Goal: Check status: Check status

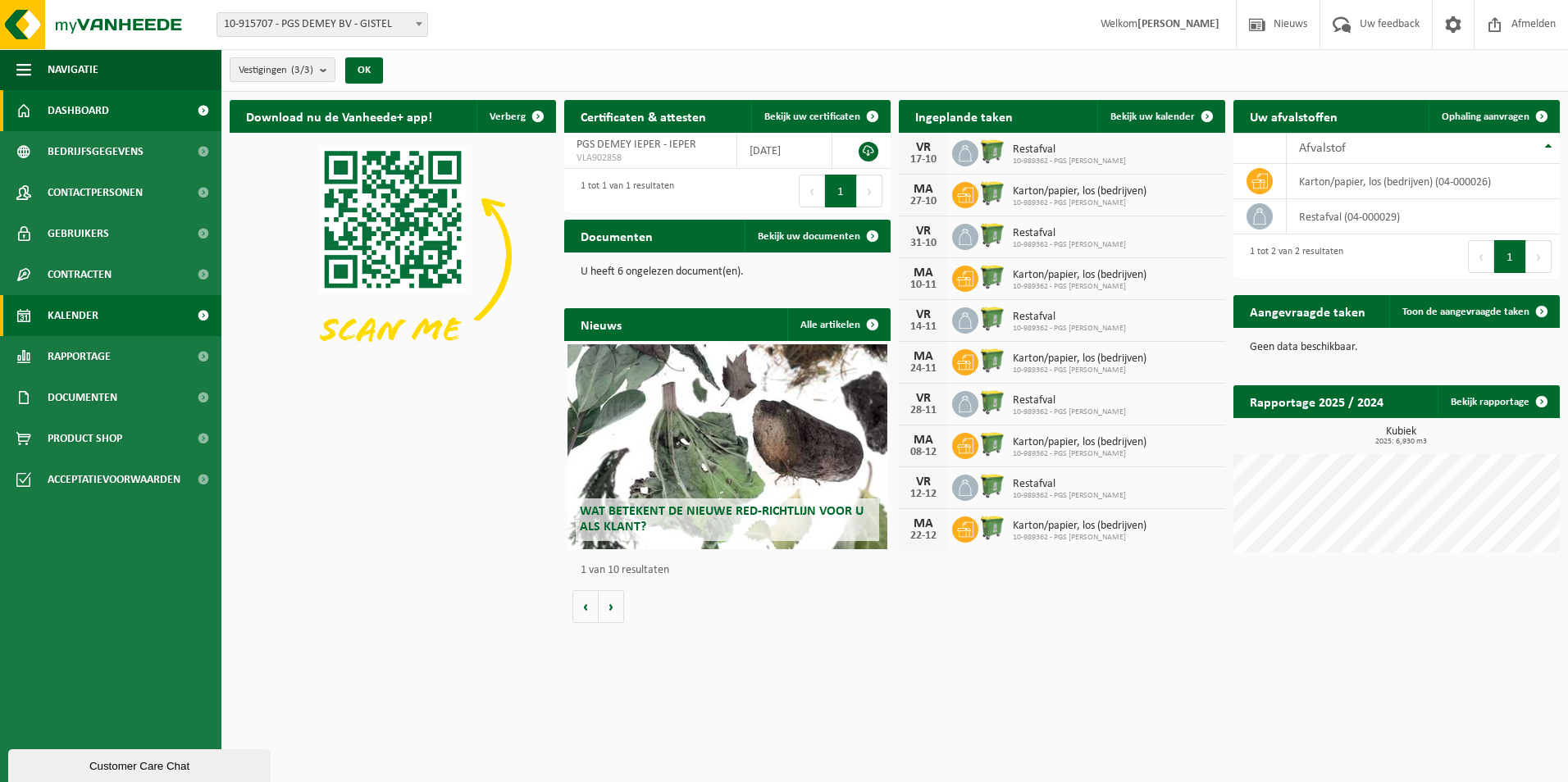
click at [94, 315] on span "Kalender" at bounding box center [73, 315] width 51 height 41
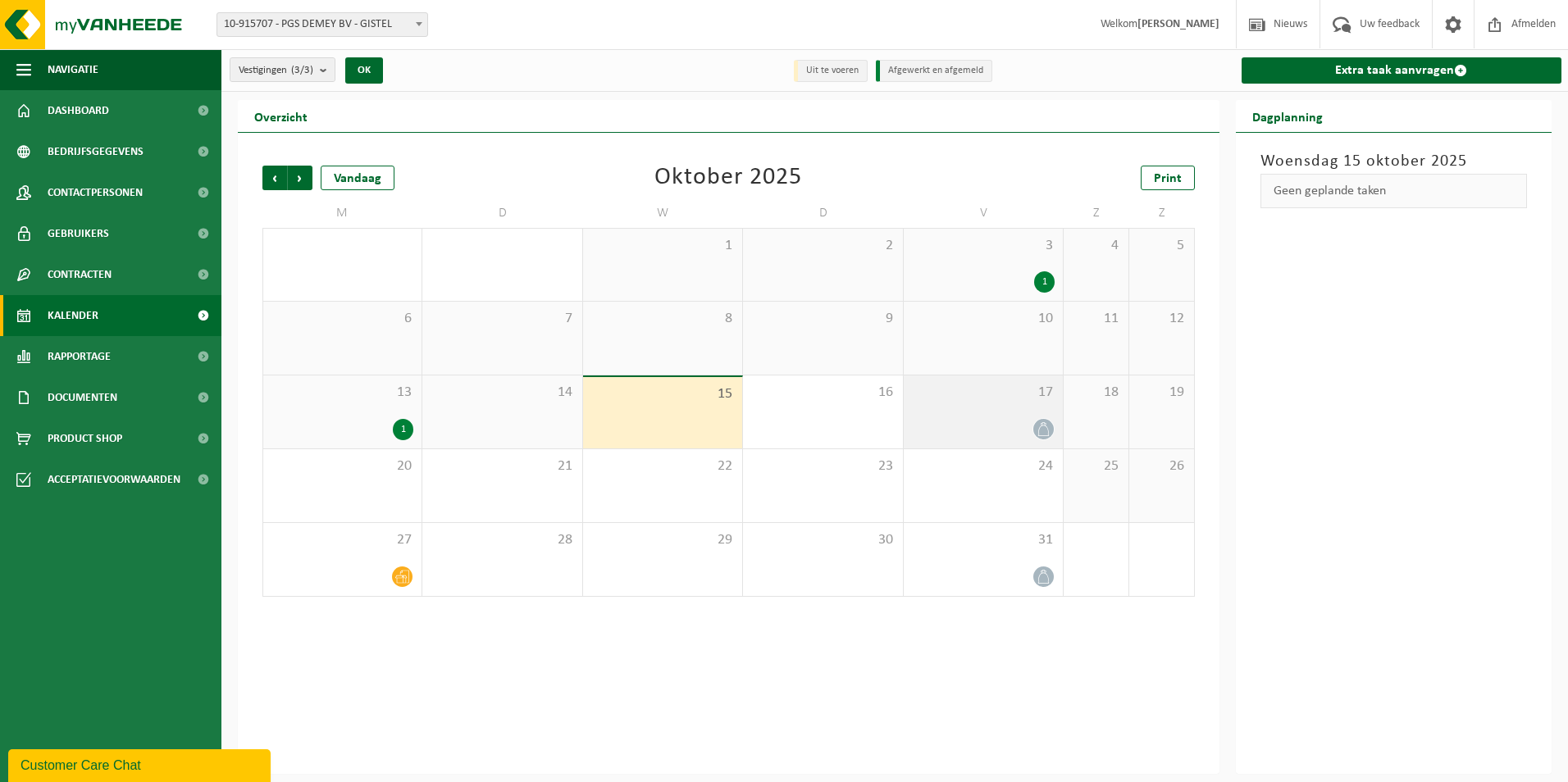
click at [1014, 421] on div at bounding box center [983, 429] width 143 height 22
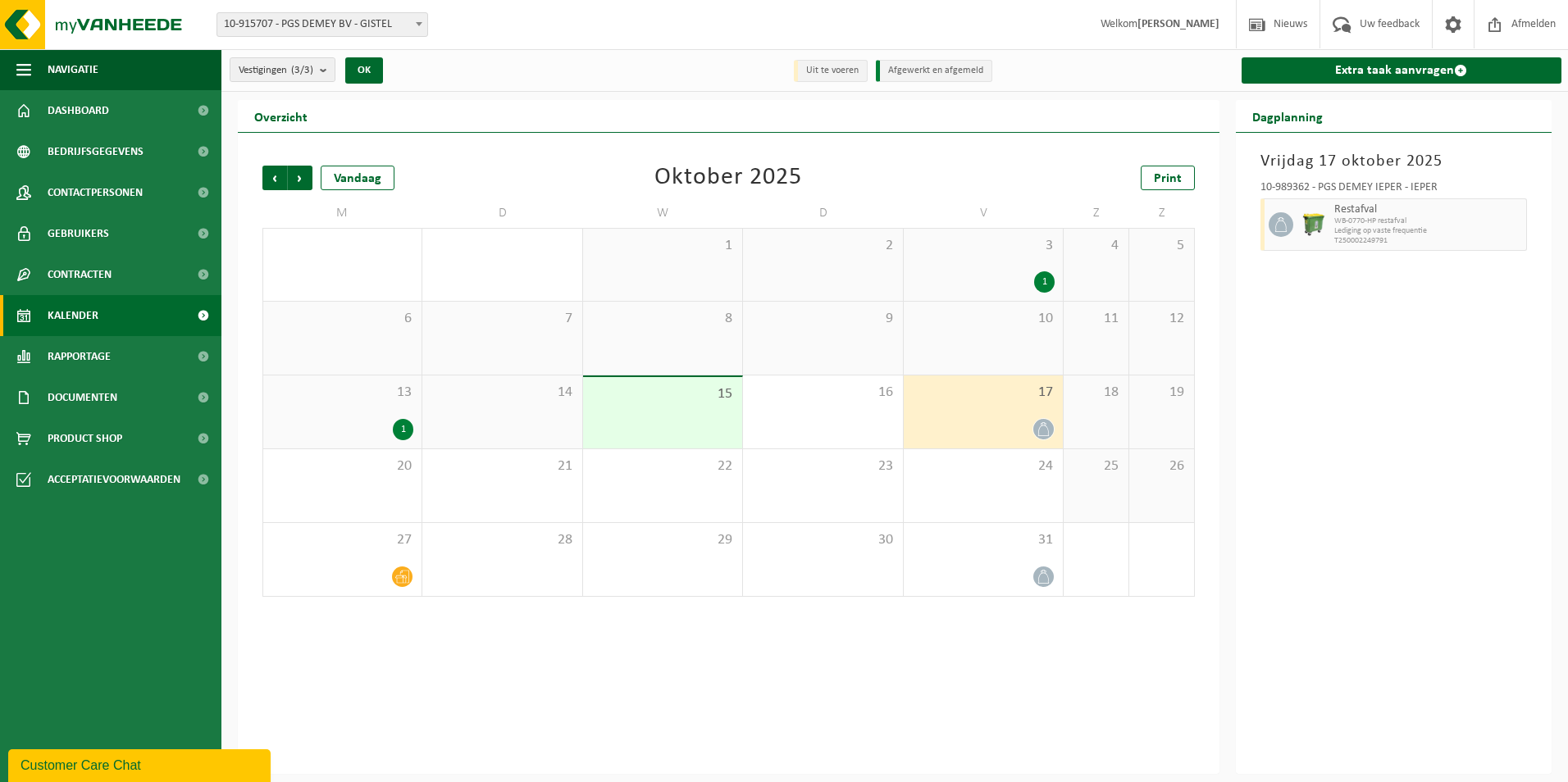
click at [375, 396] on span "13" at bounding box center [342, 393] width 142 height 18
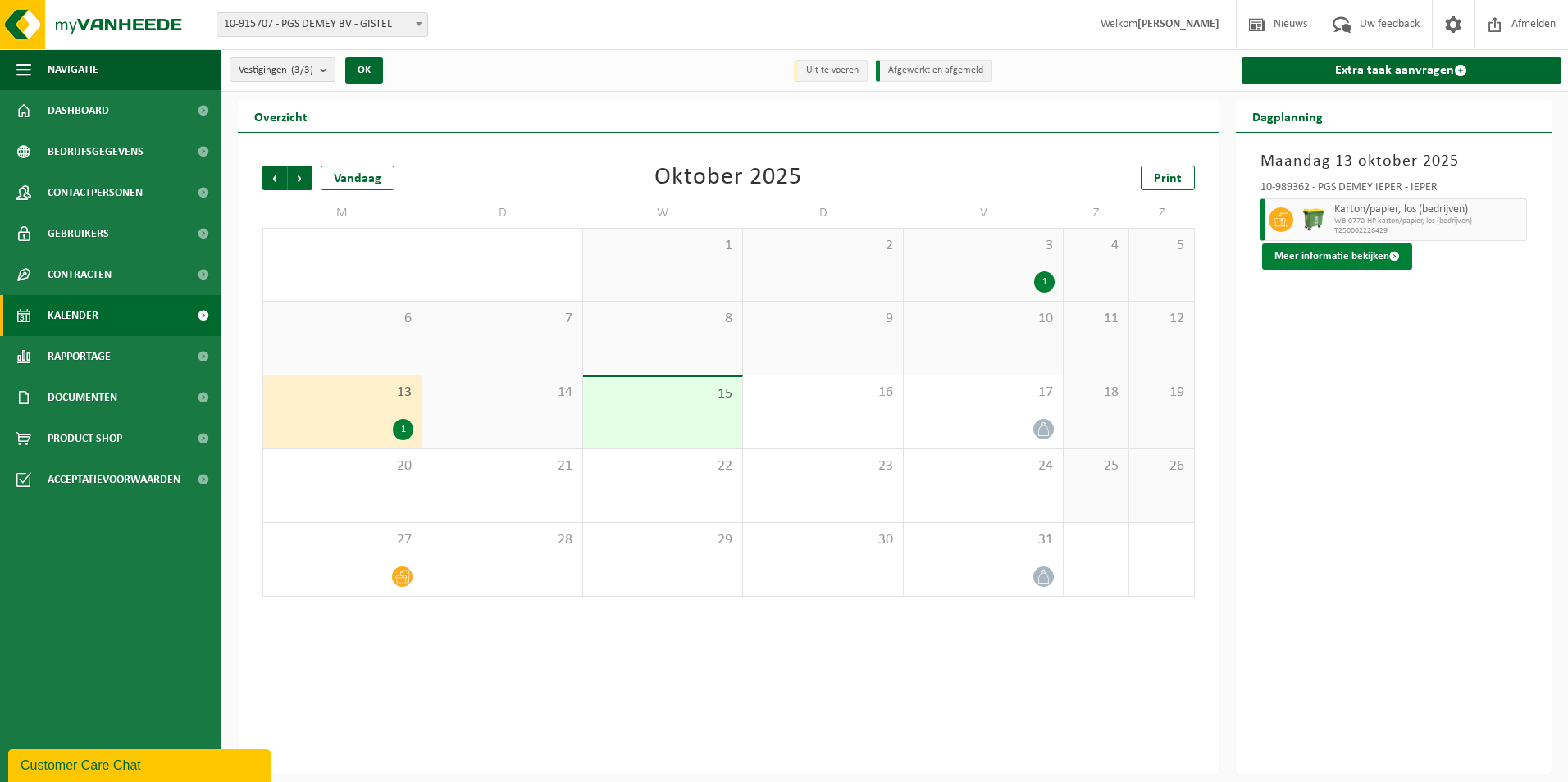
click at [1375, 251] on button "Meer informatie bekijken" at bounding box center [1336, 256] width 150 height 26
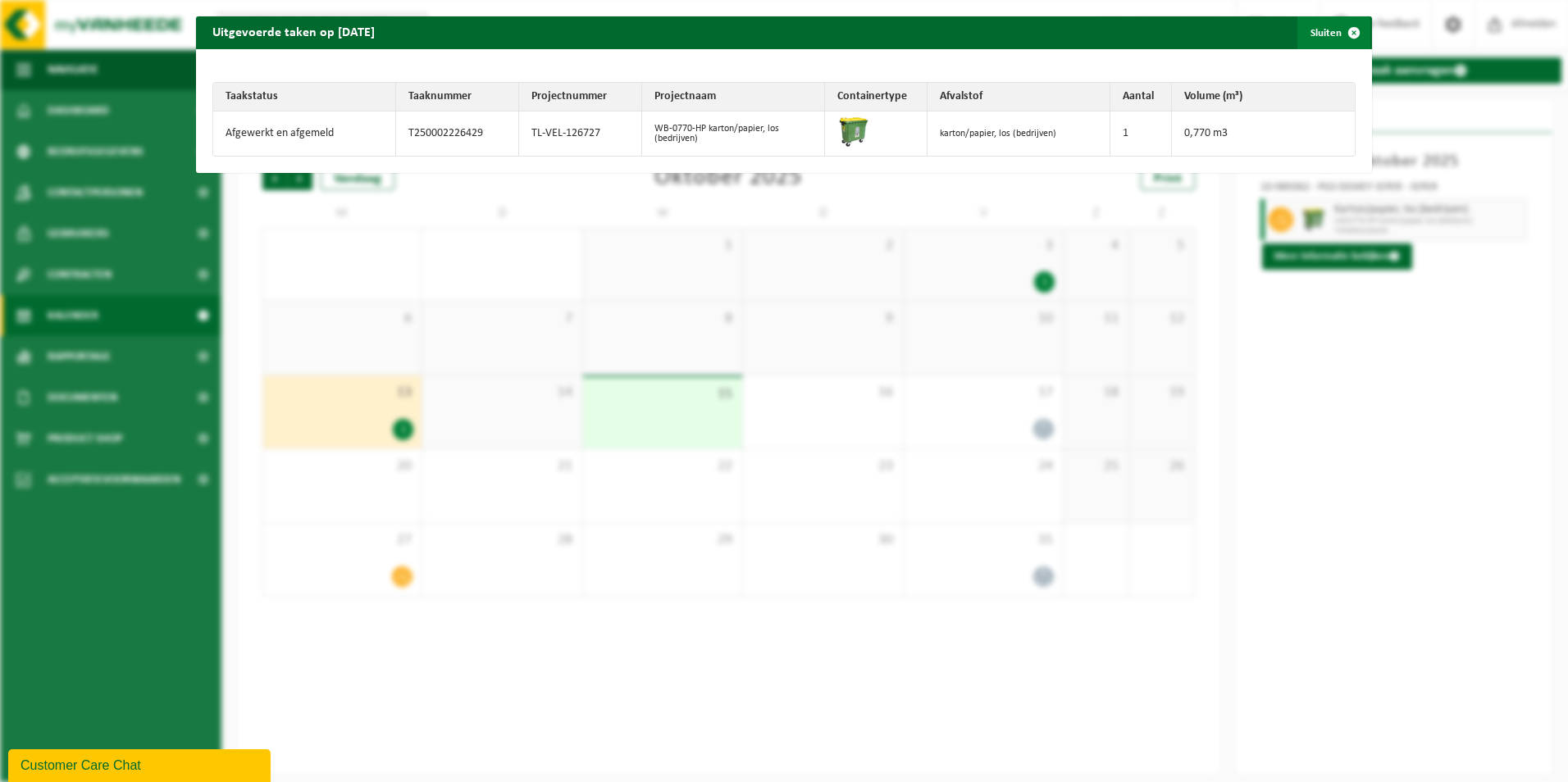
click at [1342, 25] on span "button" at bounding box center [1354, 33] width 33 height 33
